Goal: Task Accomplishment & Management: Use online tool/utility

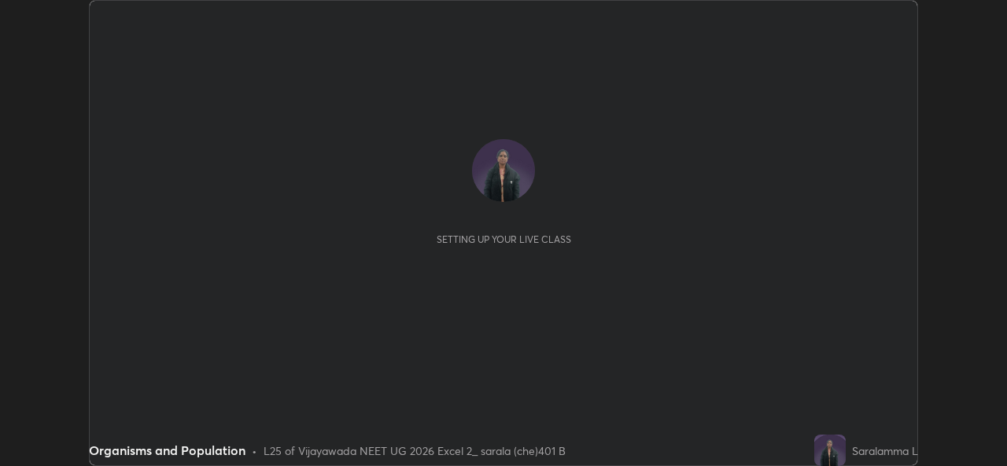
scroll to position [466, 1007]
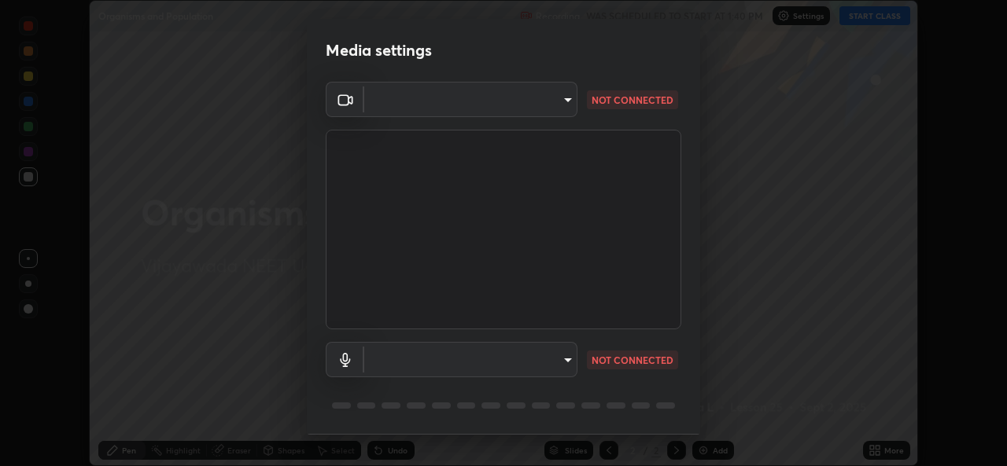
type input "3a992d1da3209f10b5da796cf46cb8db787427b461a3fd2b7253857f6e40e0ec"
type input "communications"
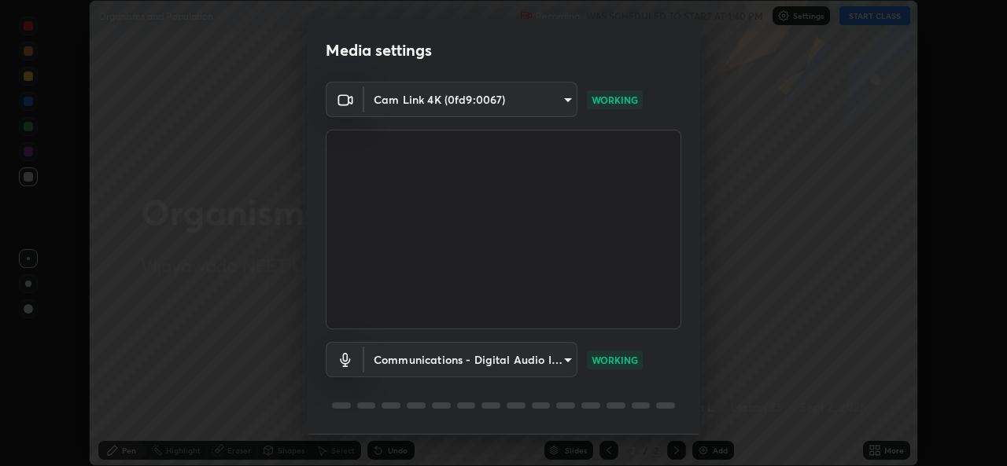
scroll to position [50, 0]
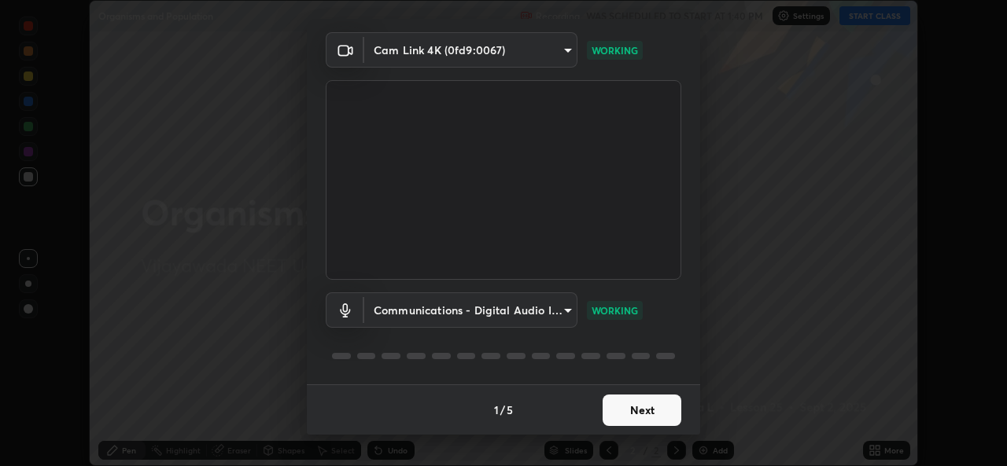
click at [632, 408] on button "Next" at bounding box center [642, 410] width 79 height 31
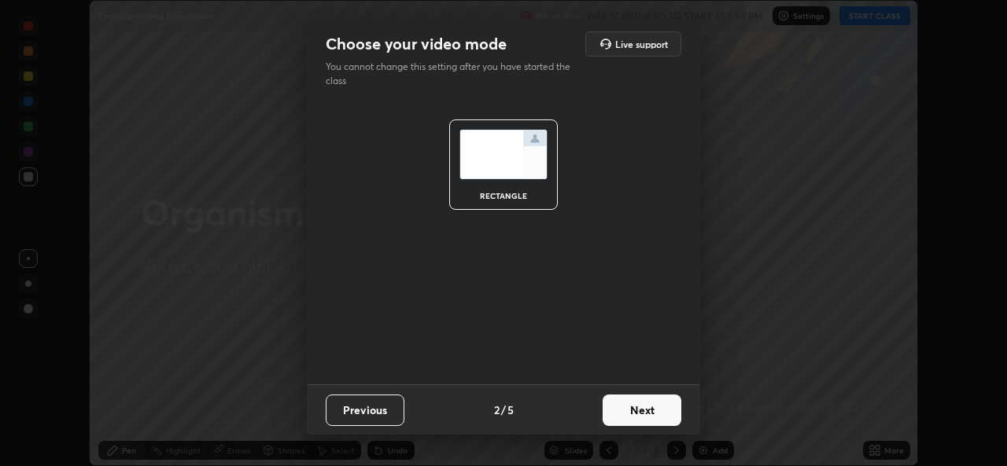
scroll to position [0, 0]
click at [628, 403] on button "Next" at bounding box center [642, 410] width 79 height 31
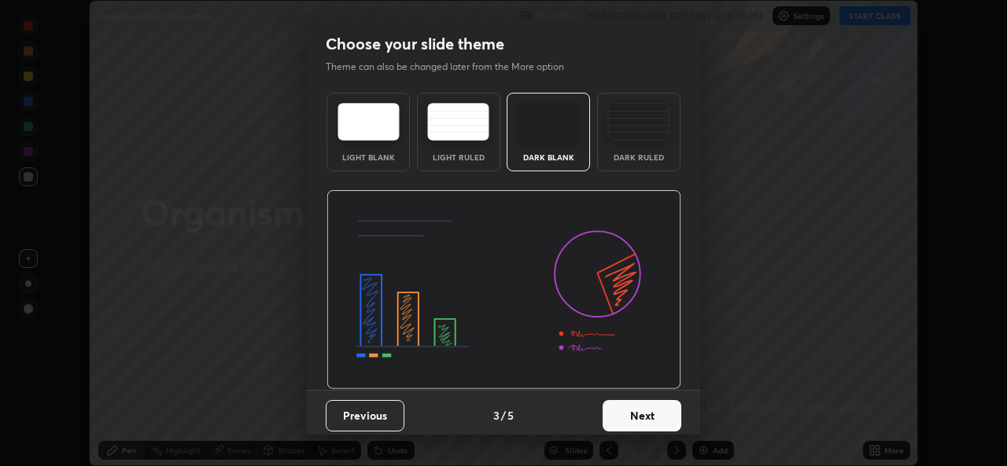
click at [630, 411] on button "Next" at bounding box center [642, 415] width 79 height 31
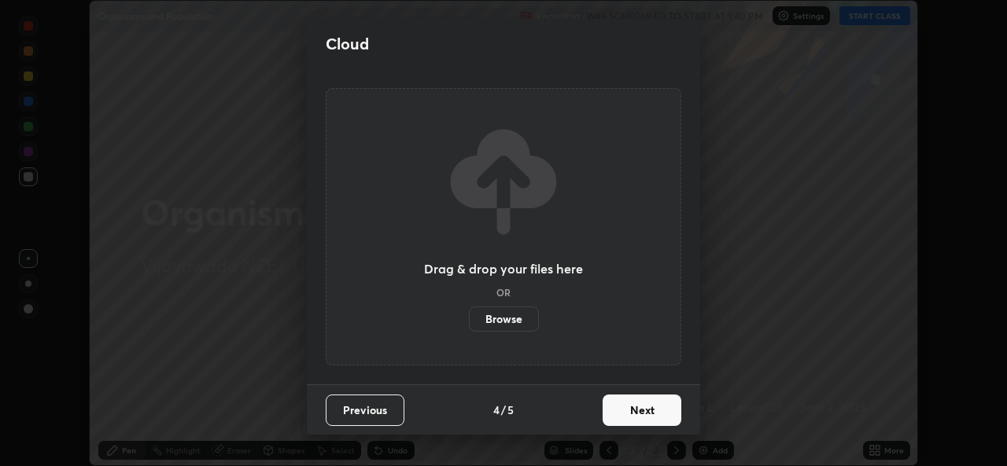
click at [631, 411] on button "Next" at bounding box center [642, 410] width 79 height 31
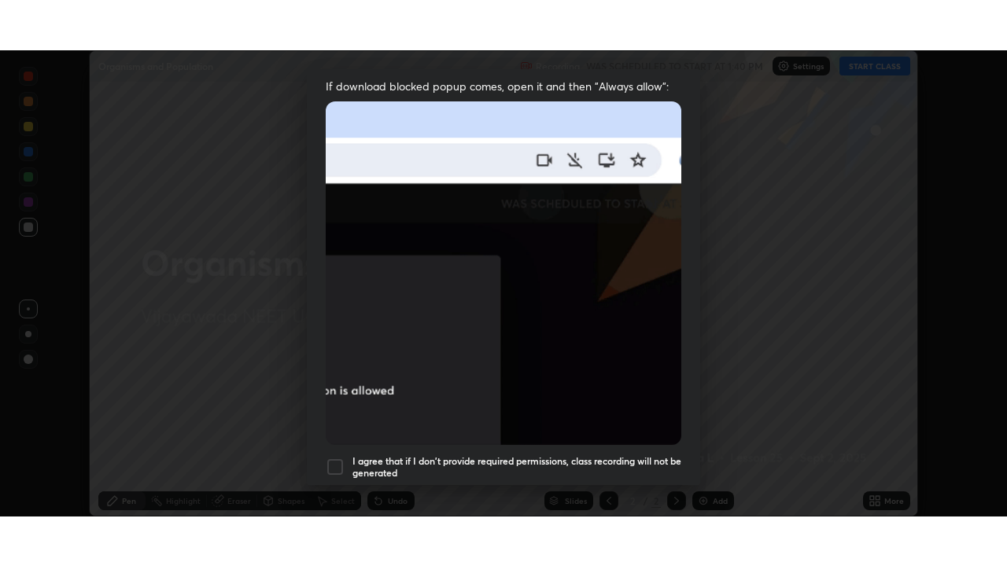
scroll to position [371, 0]
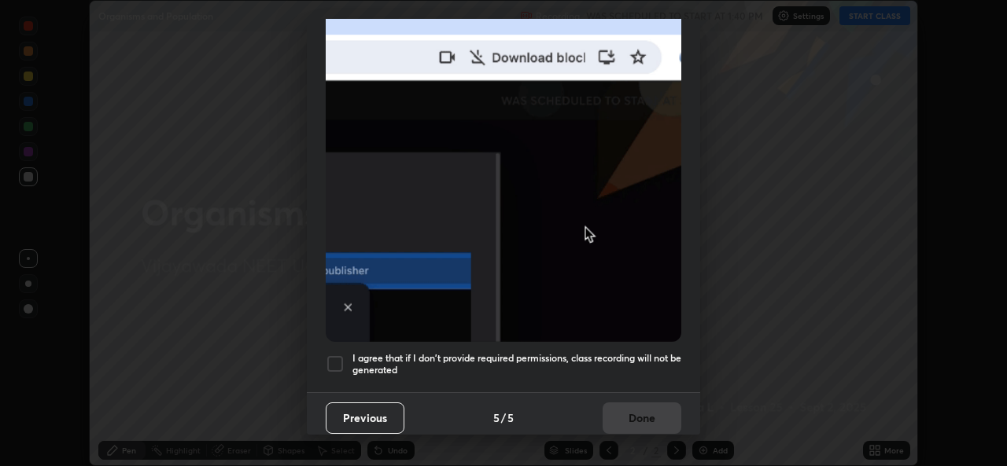
click at [336, 357] on div at bounding box center [335, 364] width 19 height 19
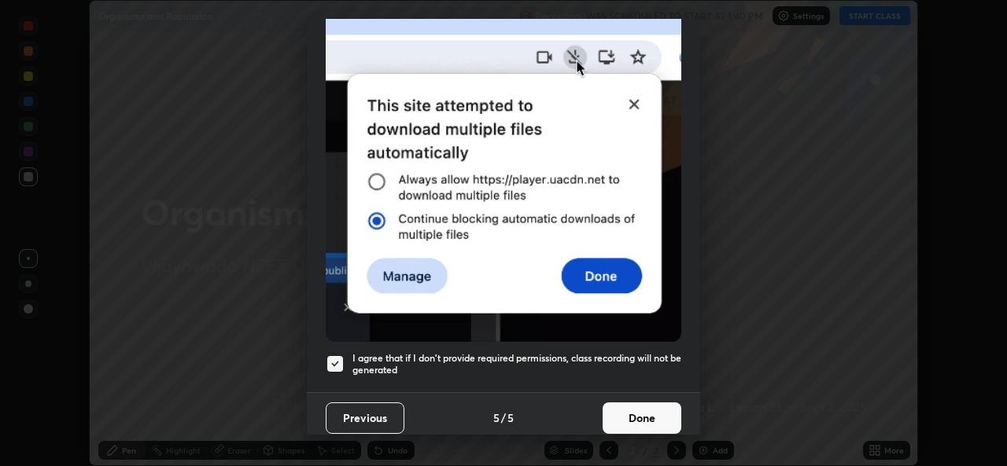
click at [625, 409] on button "Done" at bounding box center [642, 418] width 79 height 31
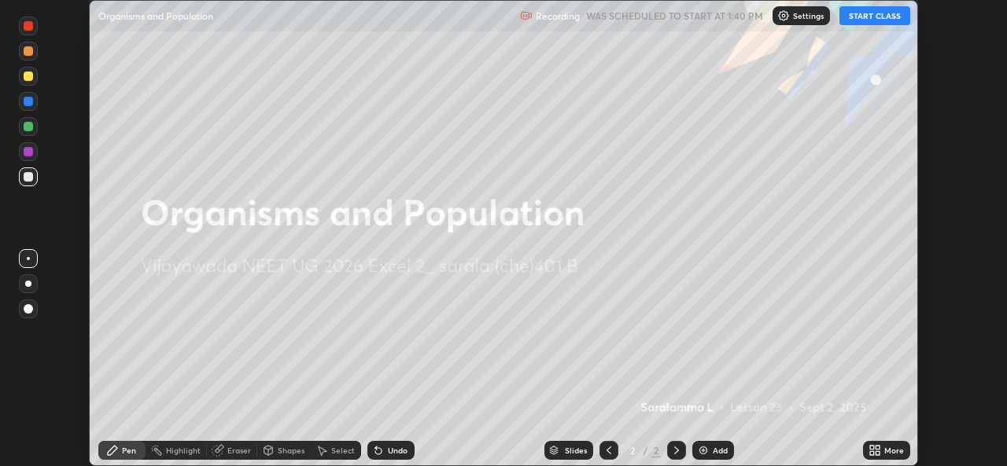
click at [880, 452] on icon at bounding box center [878, 454] width 4 height 4
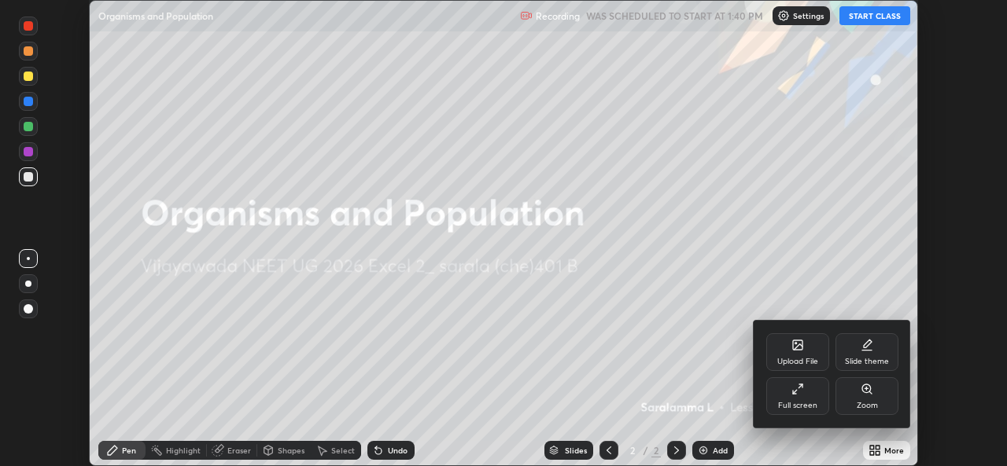
click at [806, 402] on div "Full screen" at bounding box center [797, 406] width 39 height 8
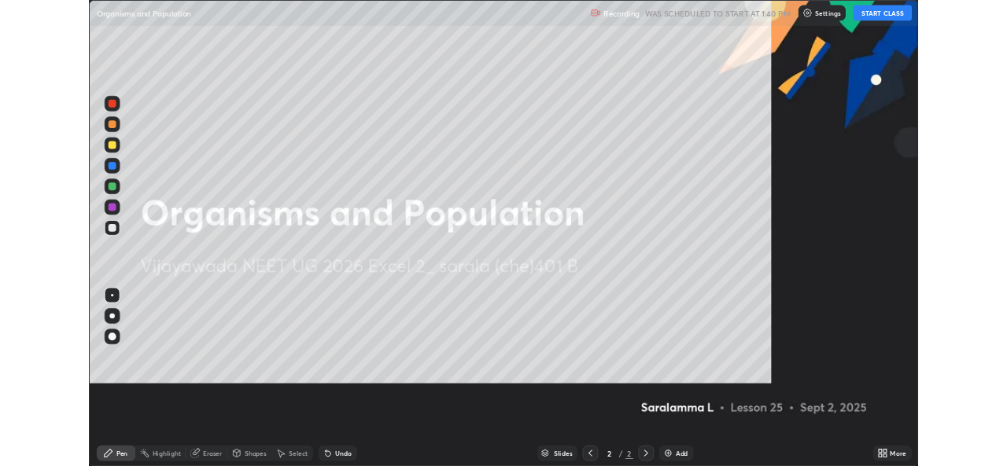
scroll to position [566, 1007]
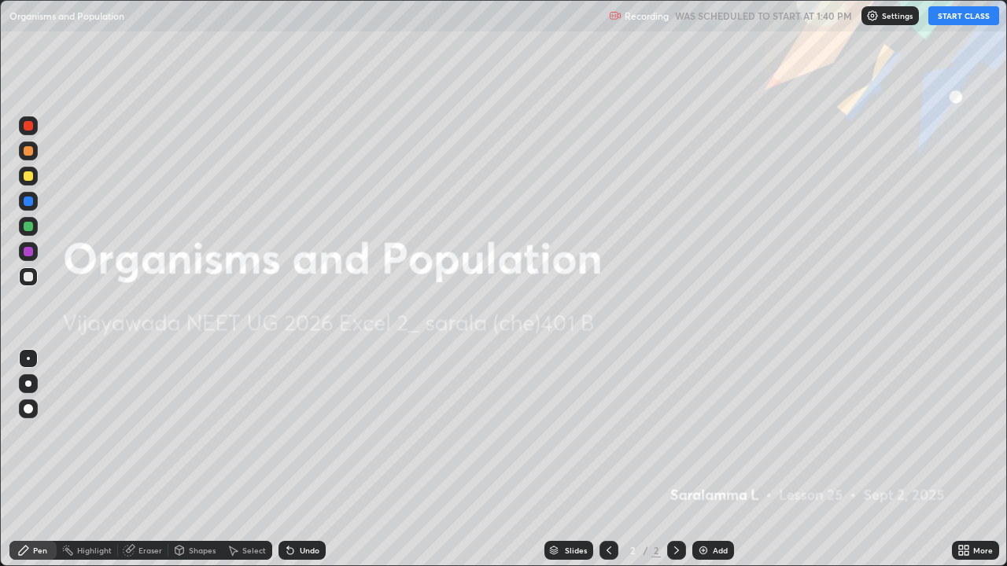
click at [964, 20] on button "START CLASS" at bounding box center [963, 15] width 71 height 19
click at [967, 466] on icon at bounding box center [966, 553] width 4 height 4
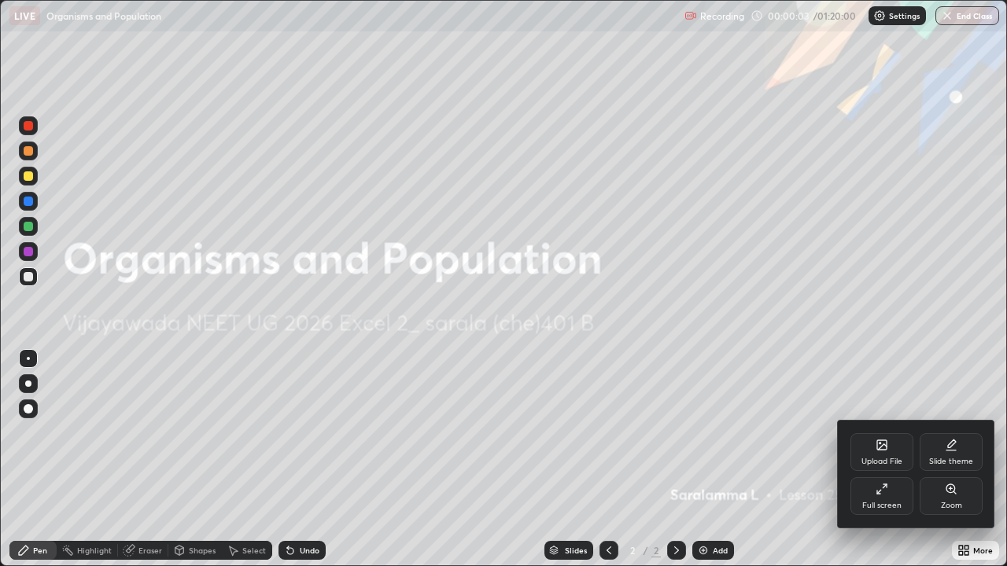
click at [885, 466] on div "Full screen" at bounding box center [881, 506] width 39 height 8
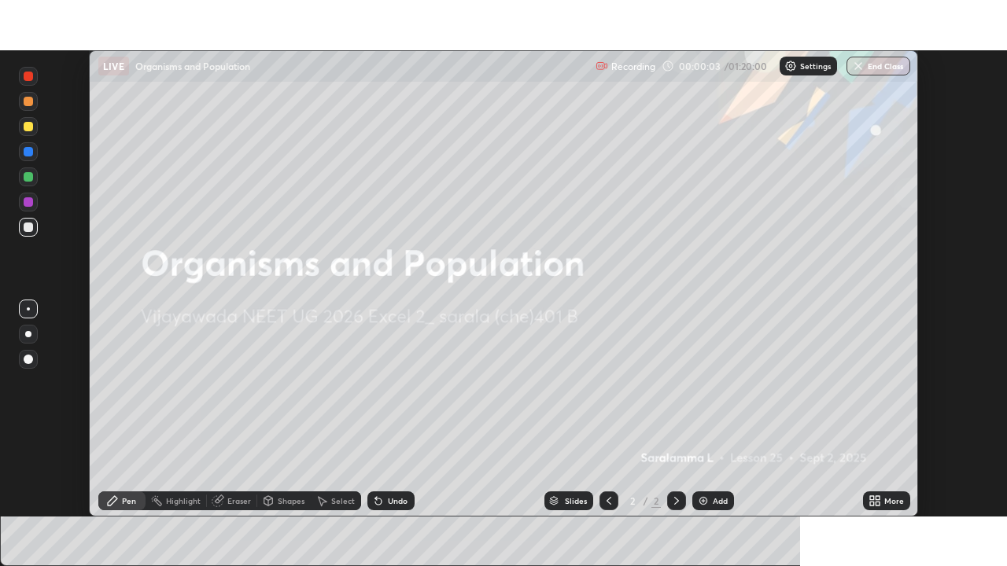
scroll to position [78201, 77661]
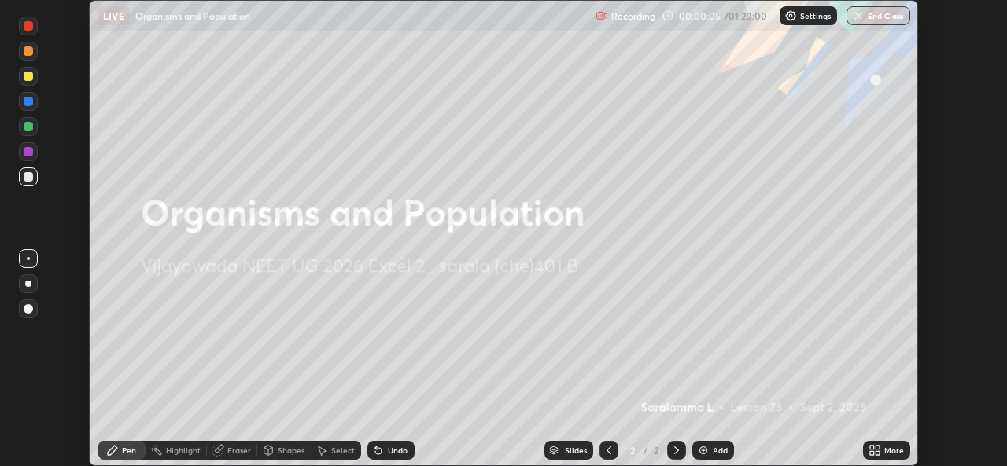
click at [876, 451] on icon at bounding box center [874, 450] width 13 height 13
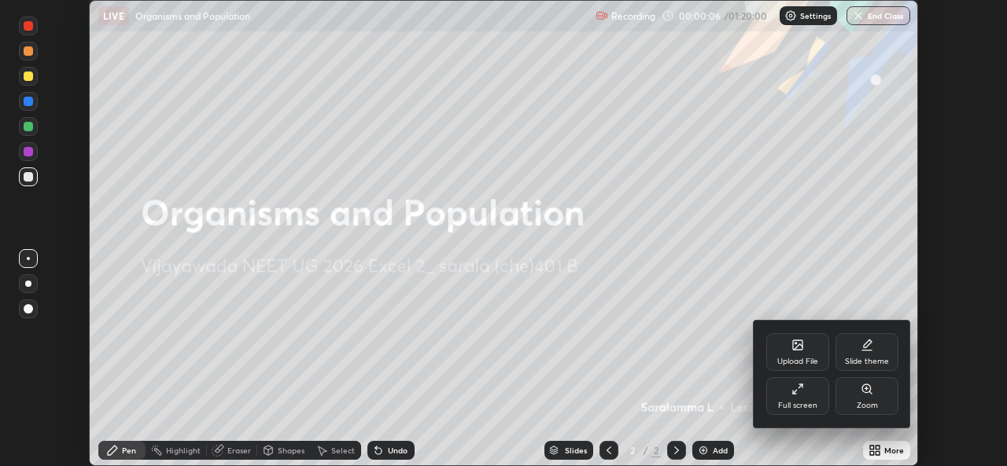
click at [807, 404] on div "Full screen" at bounding box center [797, 406] width 39 height 8
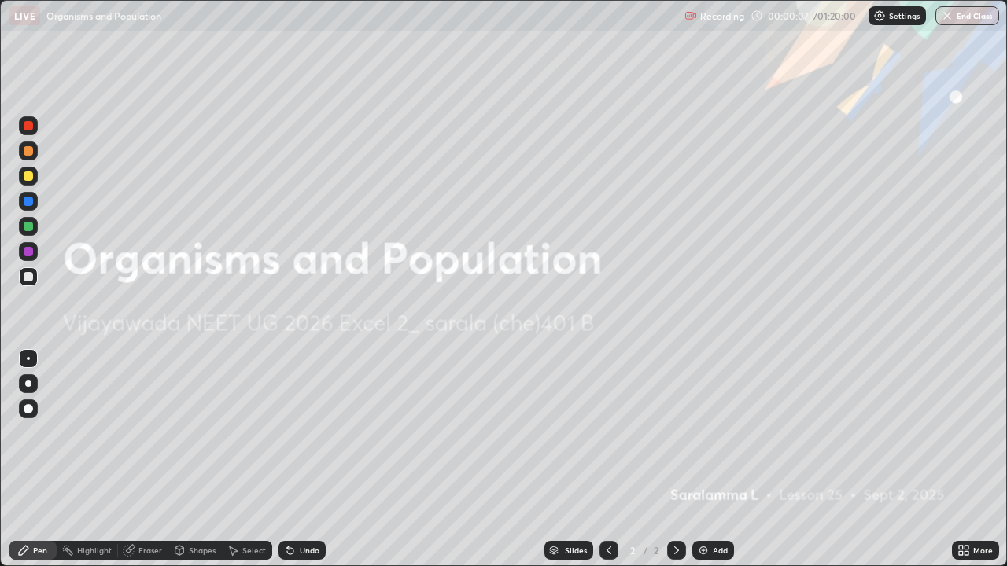
scroll to position [566, 1007]
click at [703, 466] on img at bounding box center [703, 550] width 13 height 13
